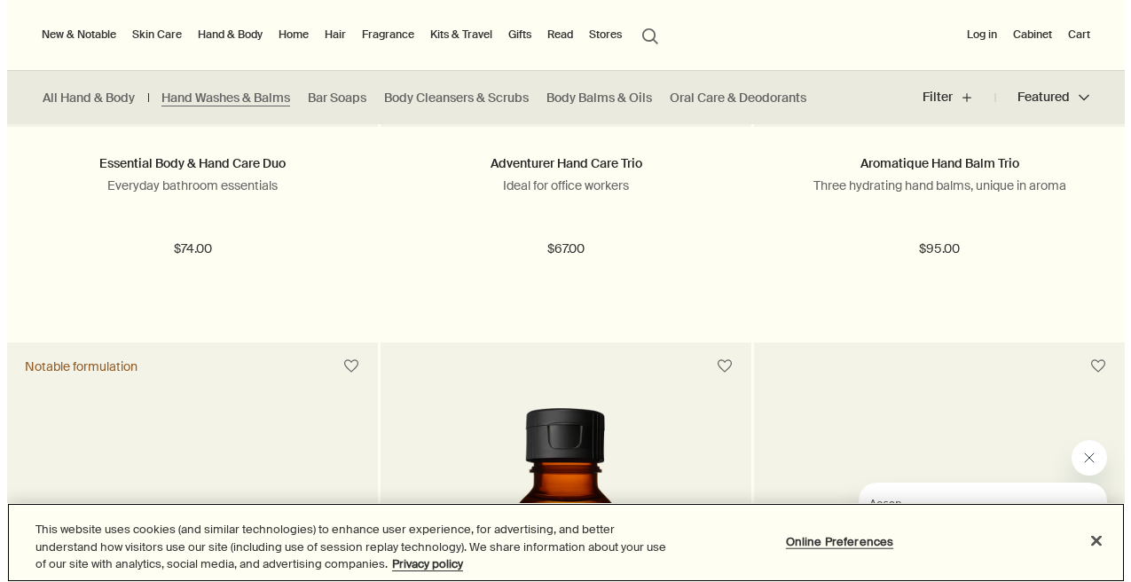
scroll to position [2903, 0]
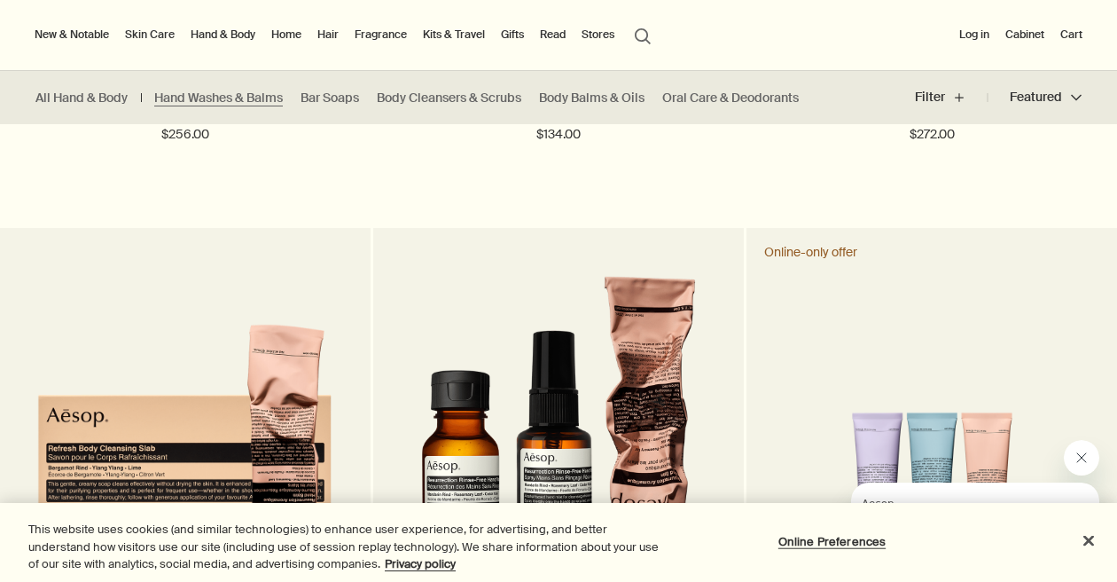
click at [515, 35] on link "Gifts" at bounding box center [513, 34] width 30 height 21
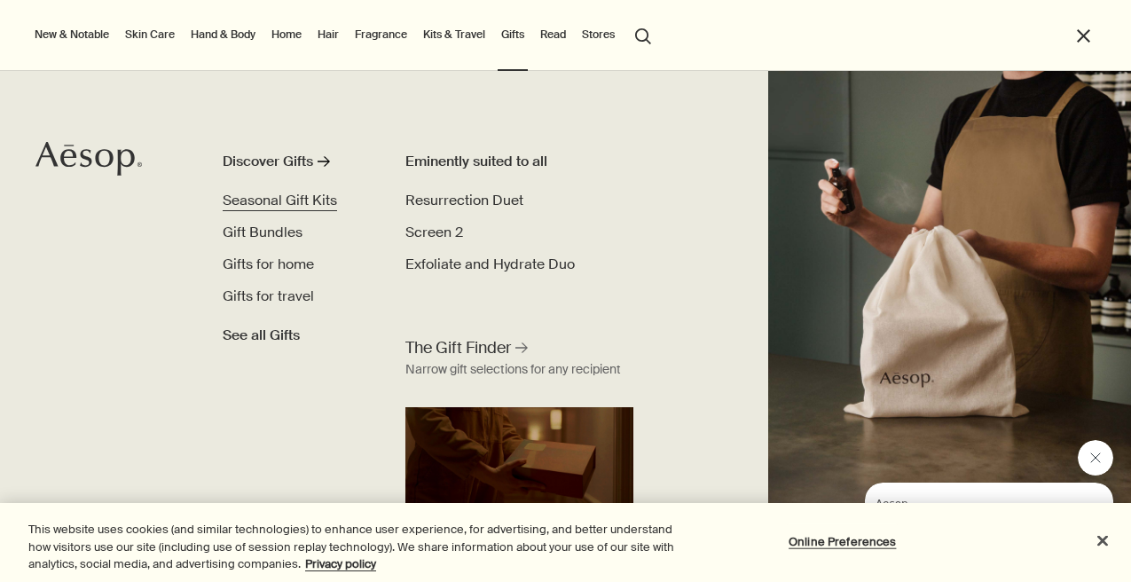
click at [295, 192] on span "Seasonal Gift Kits" at bounding box center [280, 200] width 114 height 19
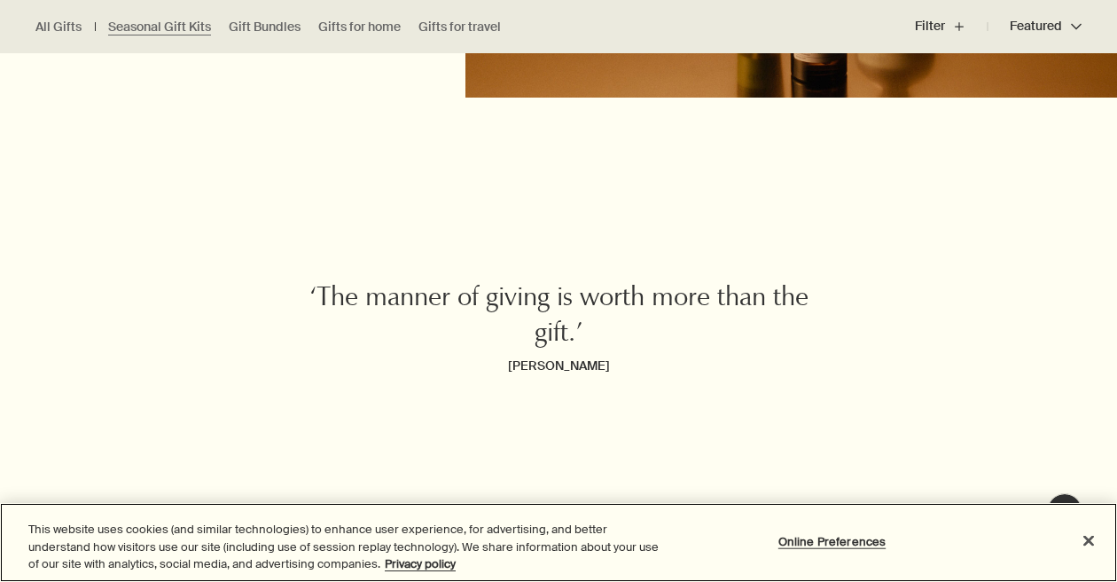
scroll to position [4934, 0]
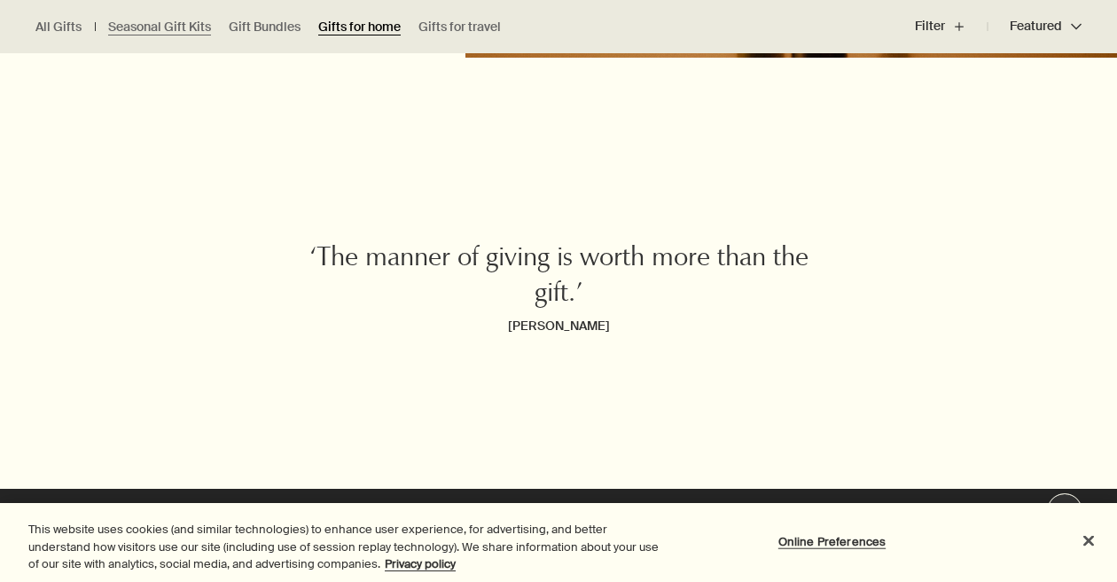
click at [357, 27] on link "Gifts for home" at bounding box center [359, 27] width 82 height 17
